Goal: Task Accomplishment & Management: Use online tool/utility

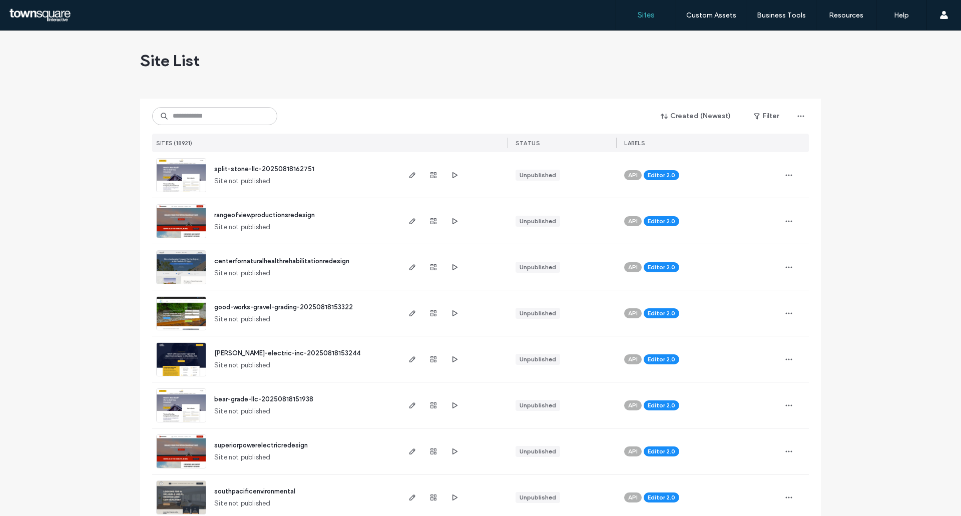
click at [212, 129] on div "Created (Newest) Filter SITES (18921) STATUS LABELS" at bounding box center [480, 126] width 657 height 54
click at [213, 122] on input at bounding box center [214, 116] width 125 height 18
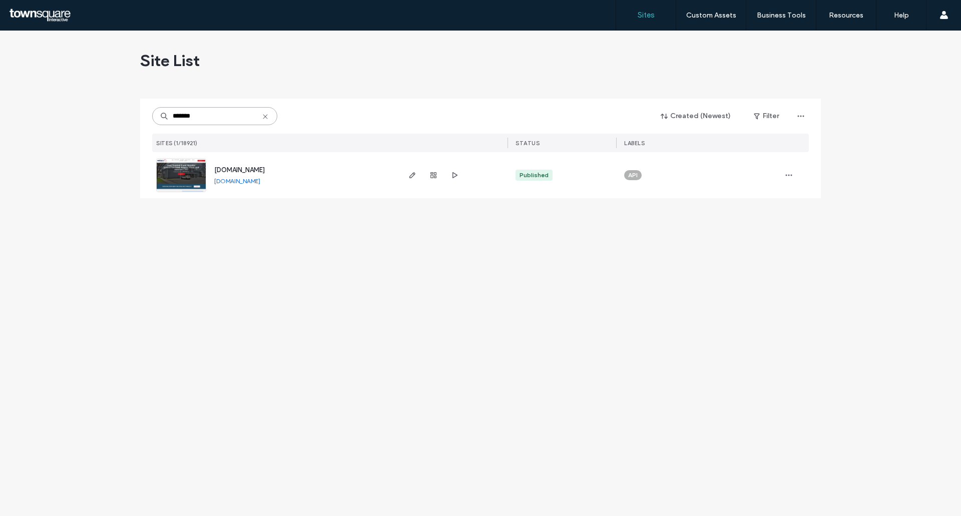
type input "*******"
click at [179, 165] on img at bounding box center [181, 193] width 49 height 68
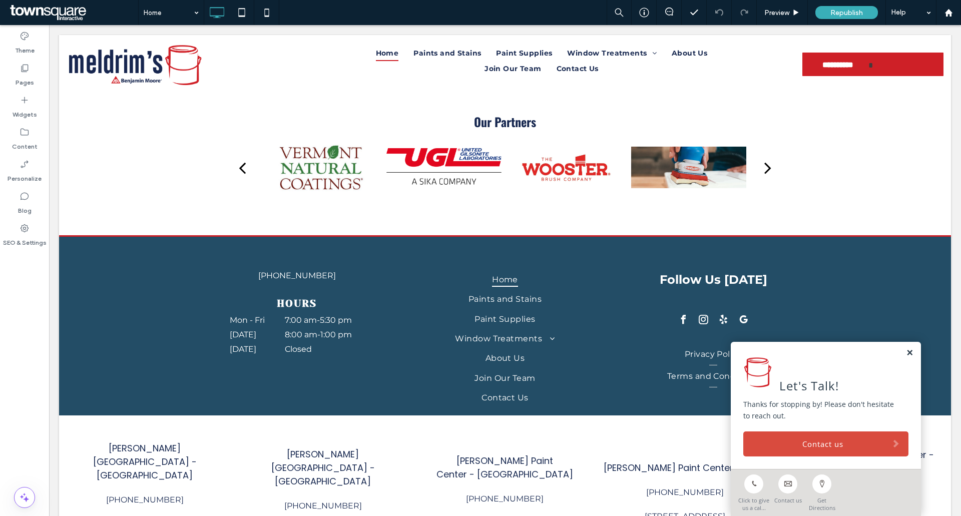
click at [906, 352] on link at bounding box center [910, 353] width 8 height 9
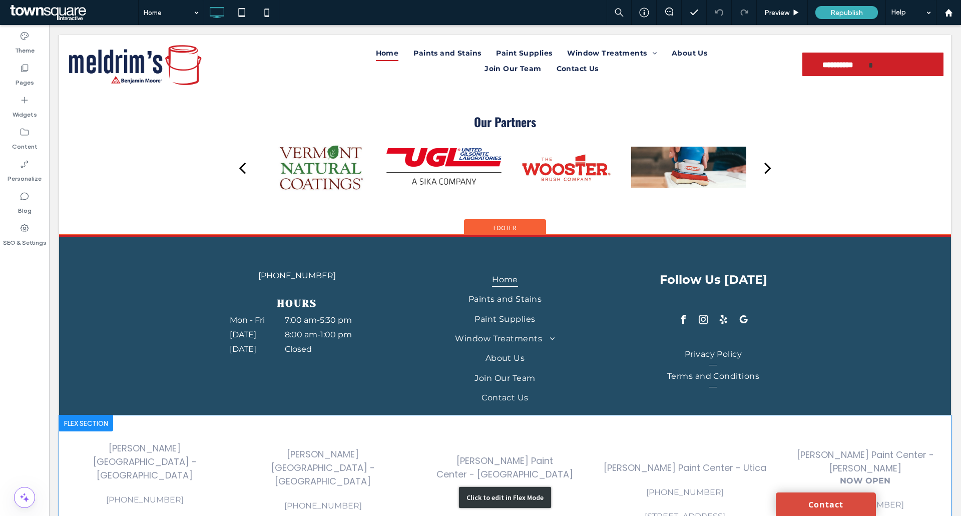
click at [852, 415] on div "Click to edit in Flex Mode" at bounding box center [505, 497] width 892 height 164
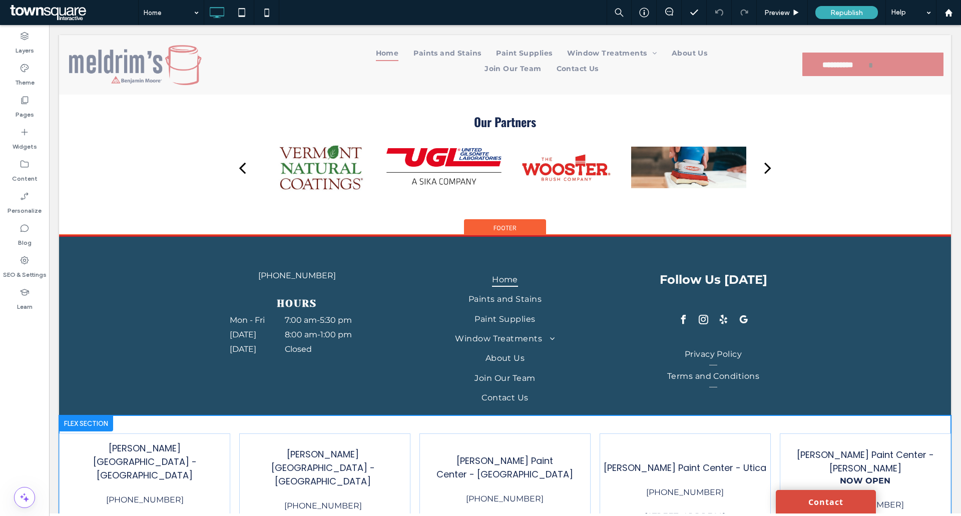
scroll to position [2231, 0]
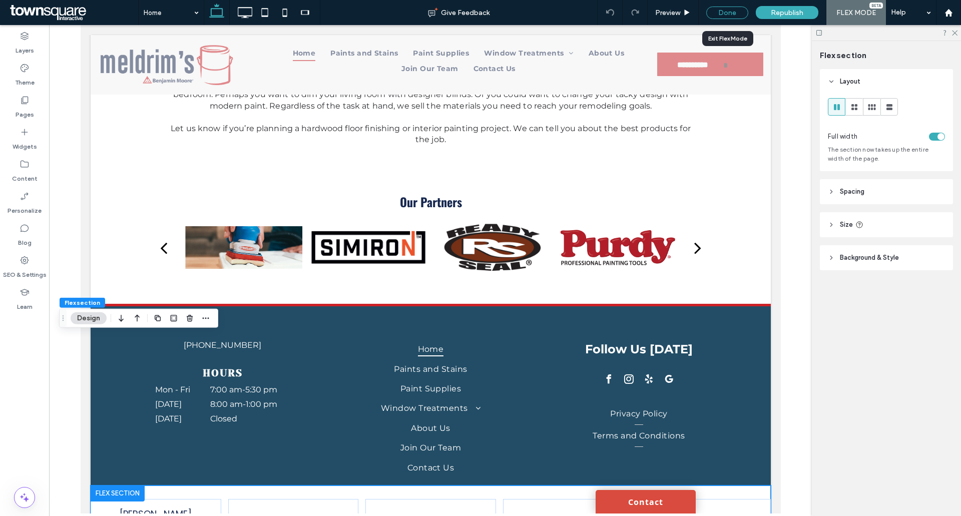
click at [722, 11] on div "Done" at bounding box center [727, 13] width 42 height 13
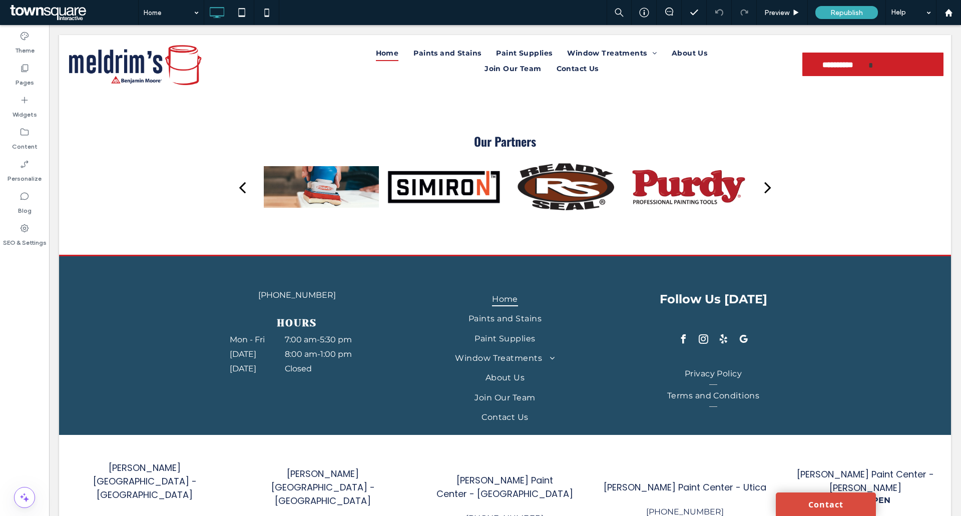
scroll to position [2217, 0]
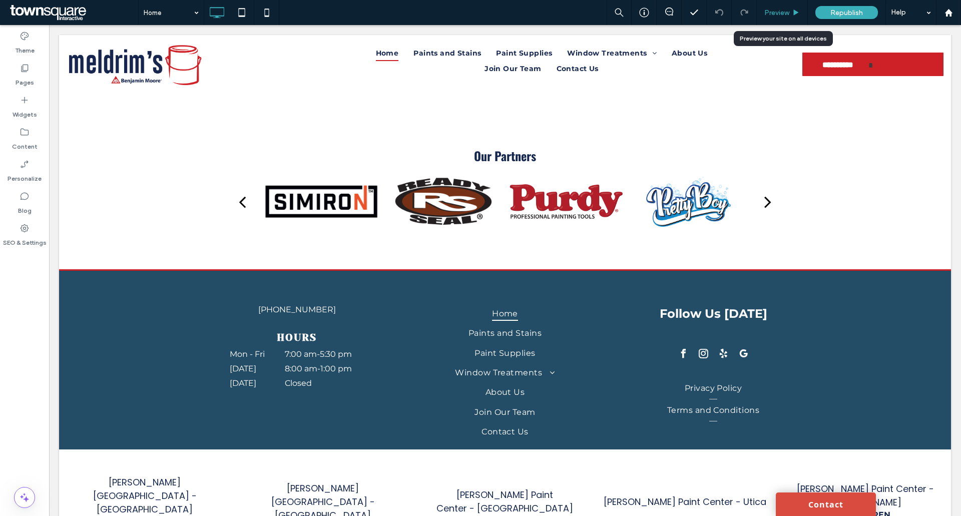
click at [789, 14] on span "Preview" at bounding box center [776, 13] width 25 height 9
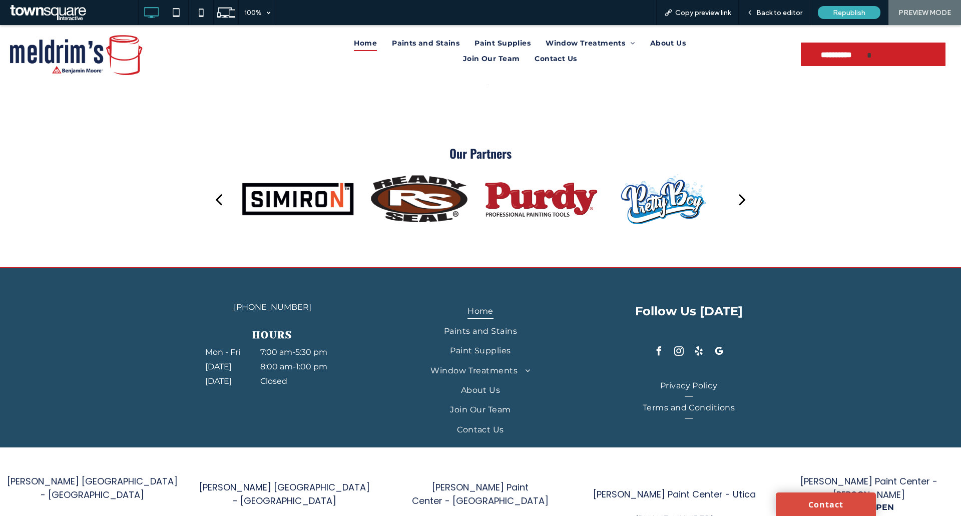
scroll to position [2204, 0]
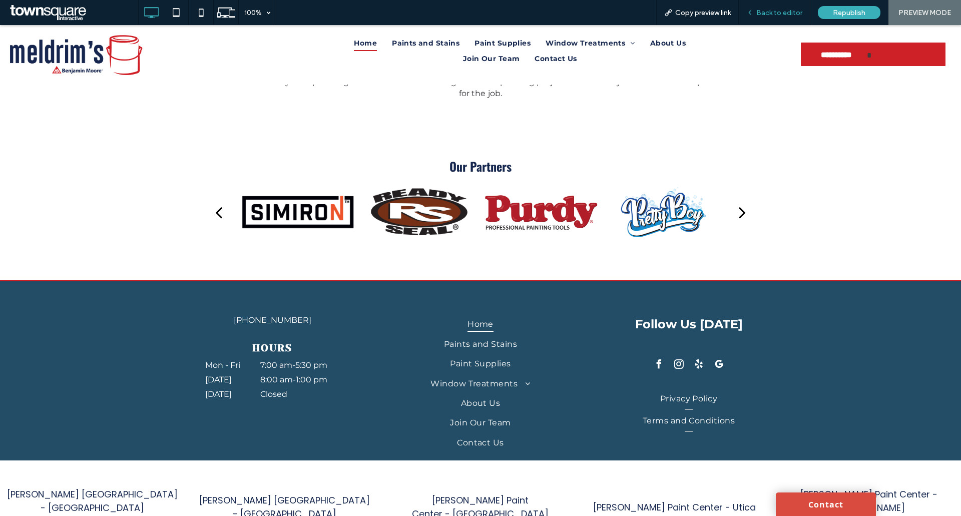
click at [763, 14] on span "Back to editor" at bounding box center [779, 13] width 46 height 9
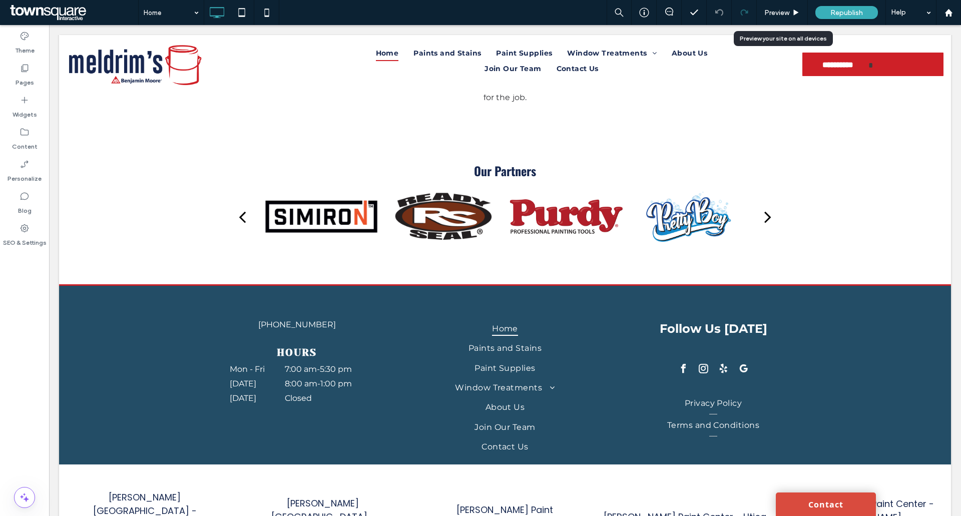
scroll to position [2217, 0]
